Goal: Task Accomplishment & Management: Manage account settings

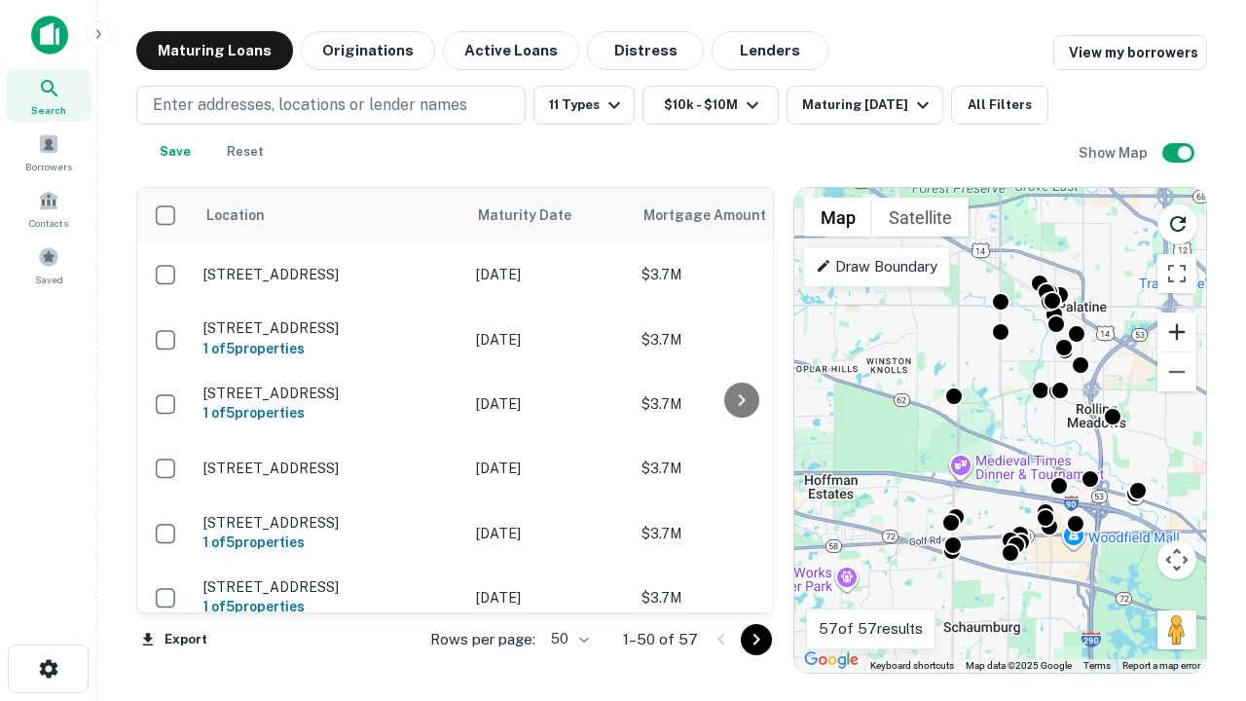
click at [1177, 332] on button "Zoom in" at bounding box center [1176, 331] width 39 height 39
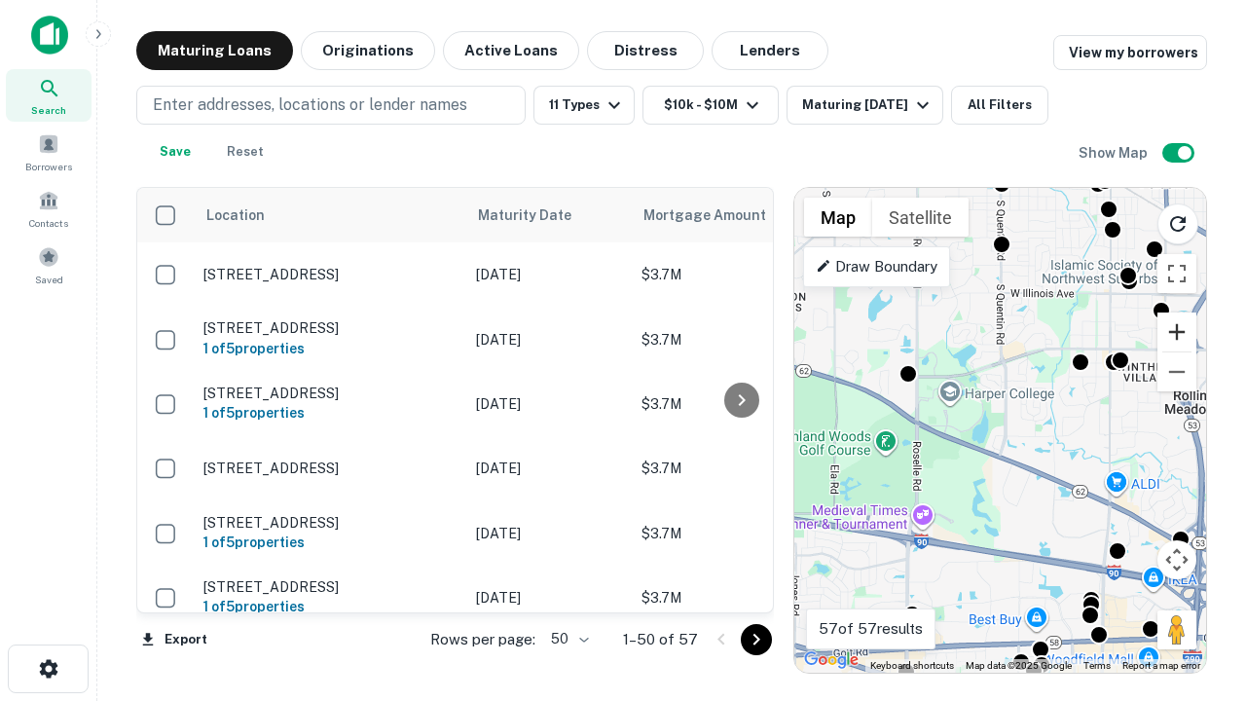
click at [1177, 332] on button "Zoom in" at bounding box center [1176, 331] width 39 height 39
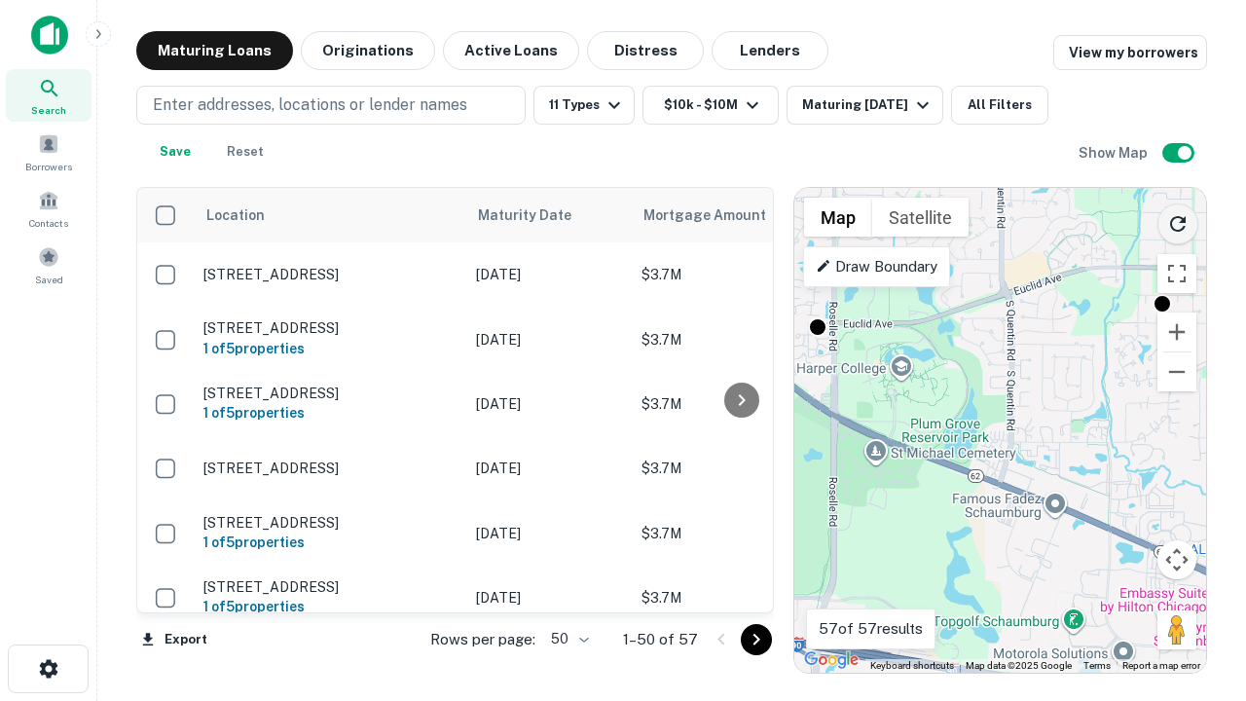
click at [1178, 220] on icon "Reload search area" at bounding box center [1177, 223] width 23 height 23
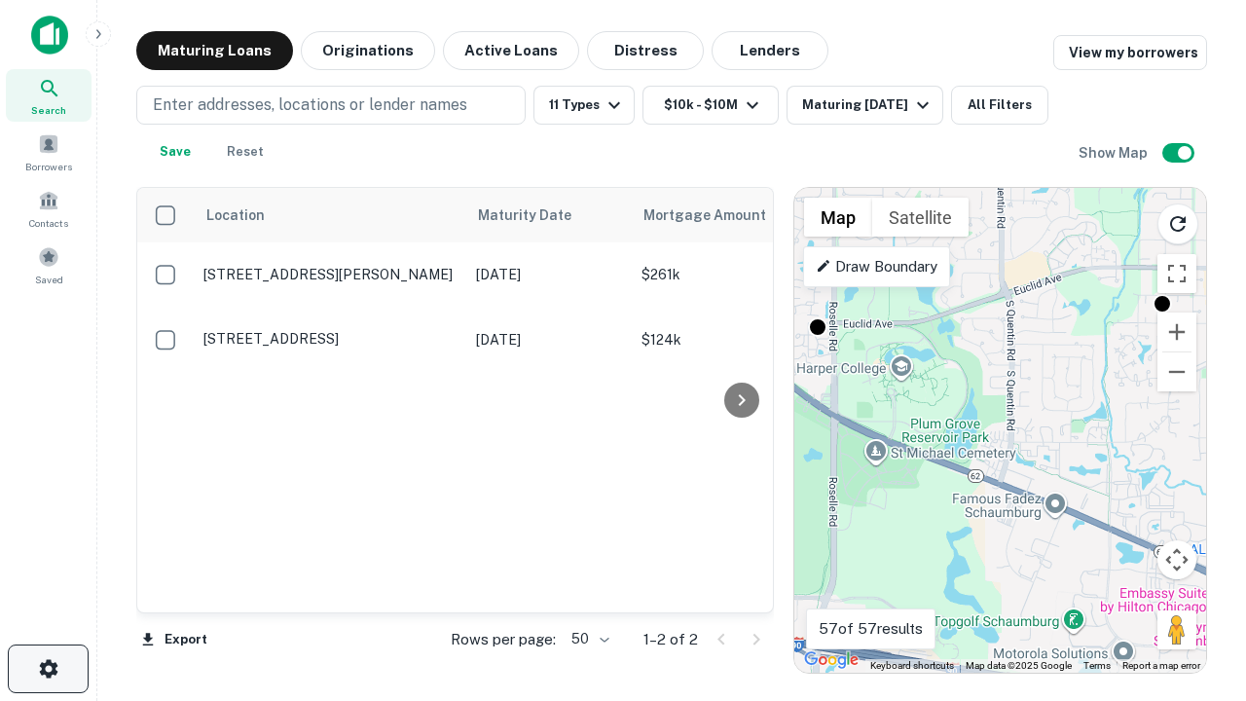
click at [48, 669] on icon "button" at bounding box center [48, 668] width 23 height 23
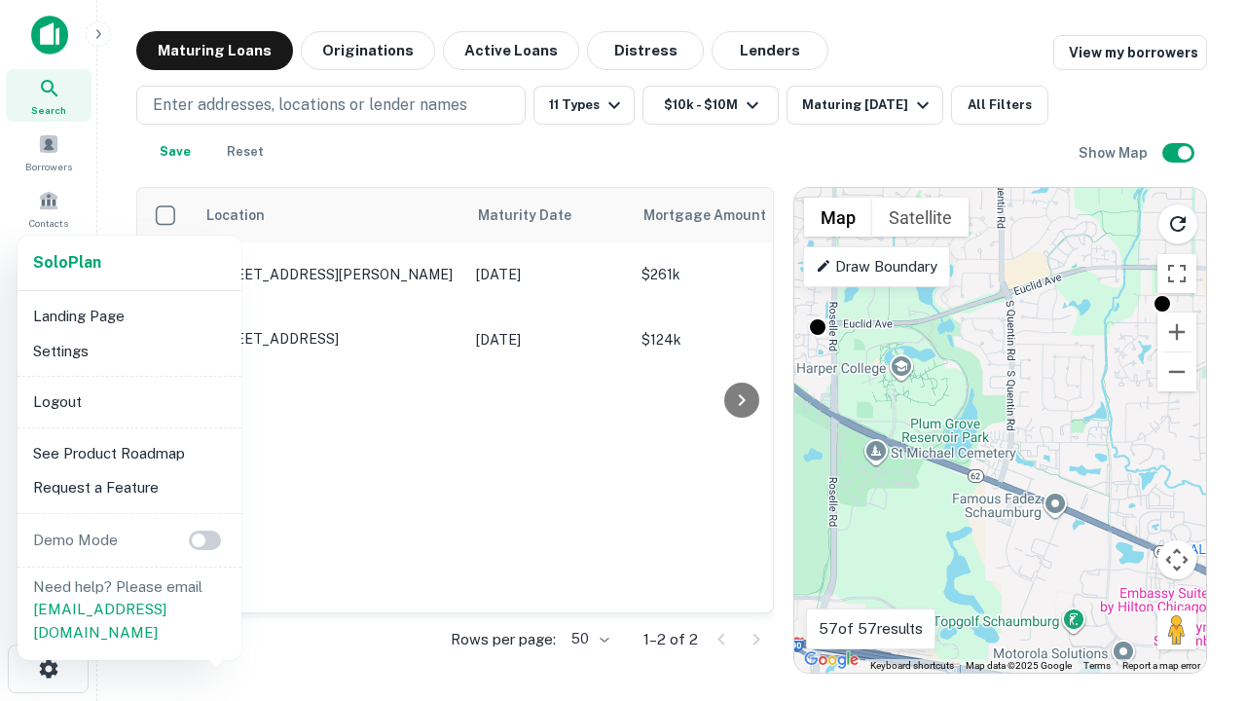
click at [128, 401] on li "Logout" at bounding box center [129, 401] width 208 height 35
